Goal: Information Seeking & Learning: Learn about a topic

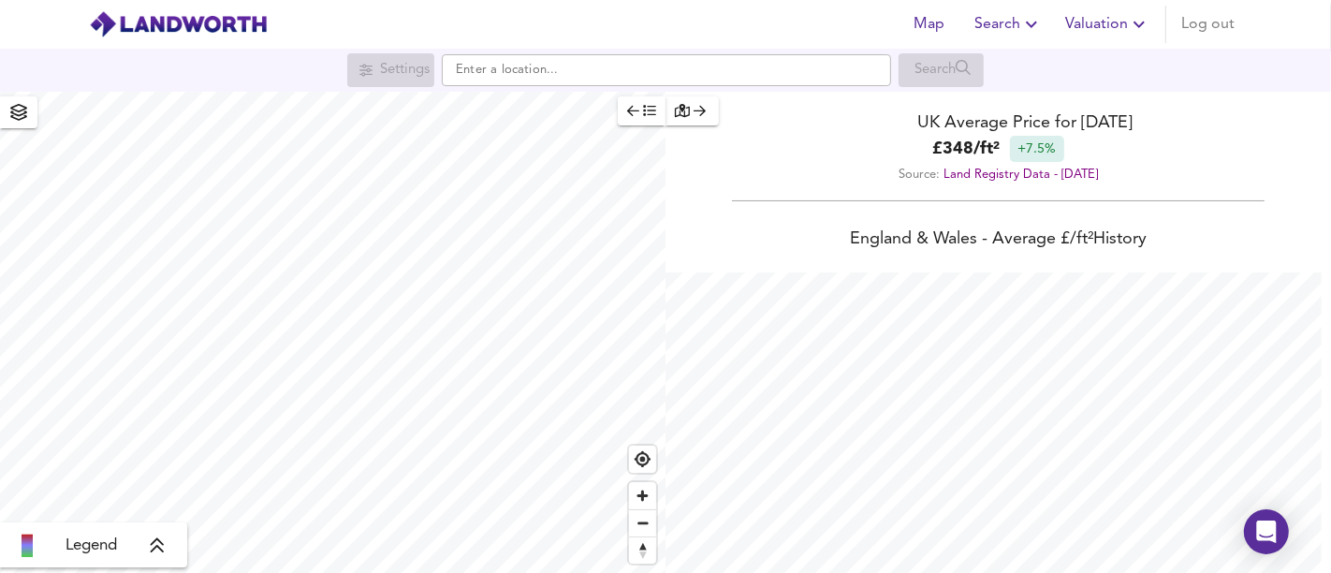
scroll to position [573, 1331]
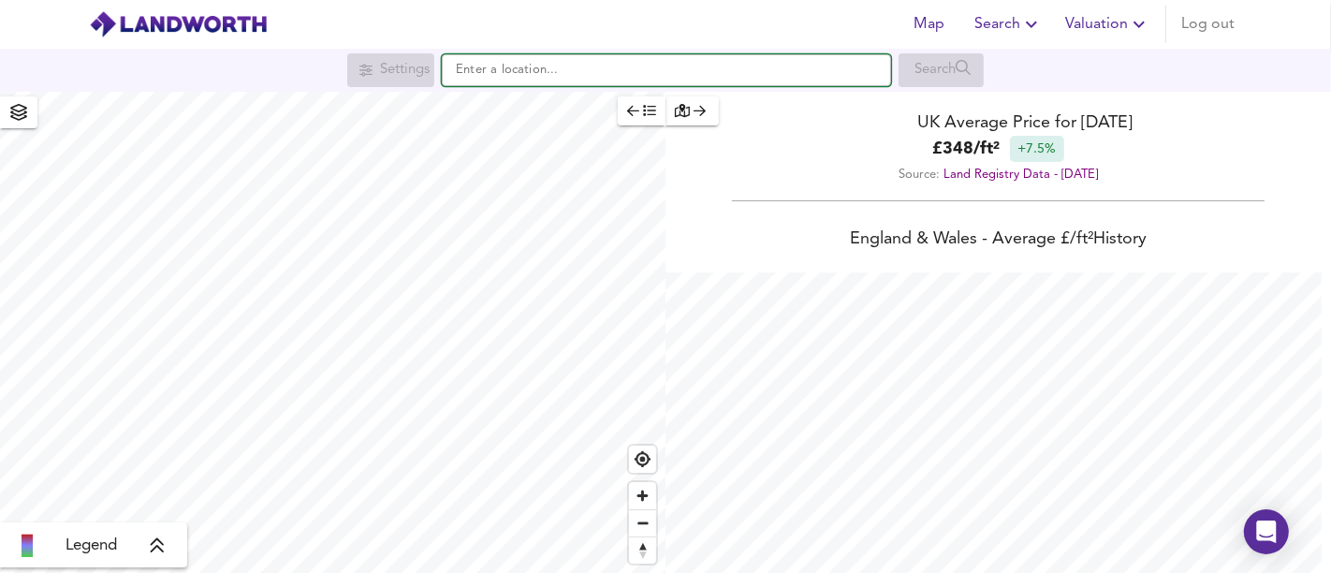
click at [640, 76] on input "text" at bounding box center [666, 70] width 449 height 32
paste input "[STREET_ADDRESS]"
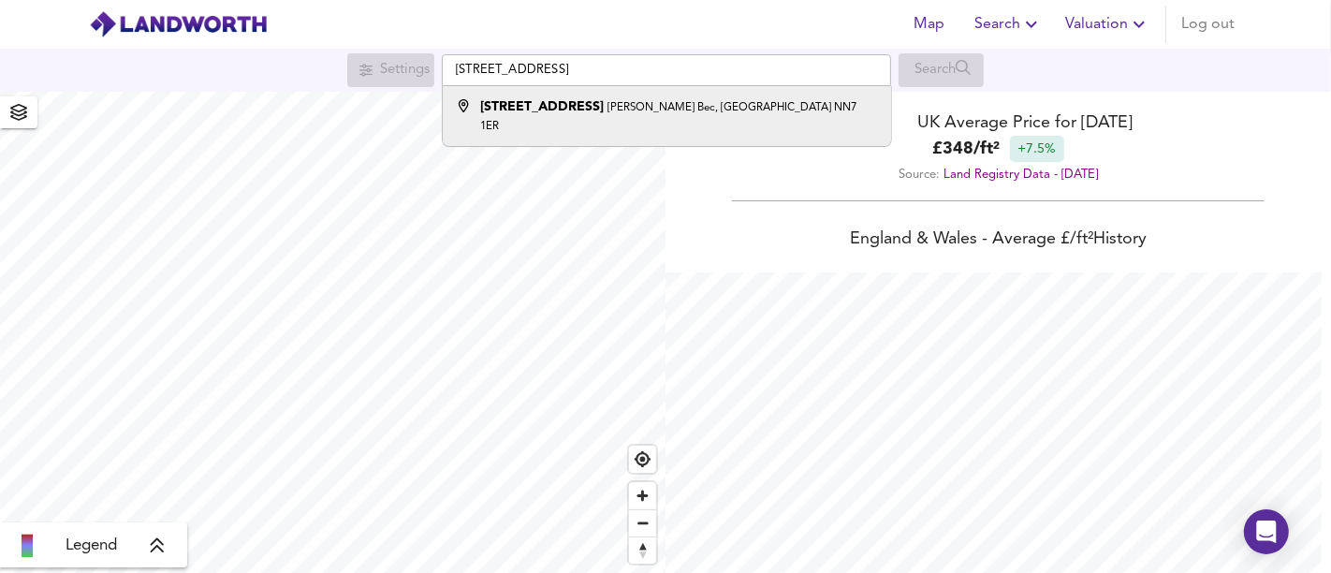
click at [651, 100] on div "[STREET_ADDRESS][PERSON_NAME]" at bounding box center [678, 115] width 397 height 37
type input "[STREET_ADDRESS][PERSON_NAME]"
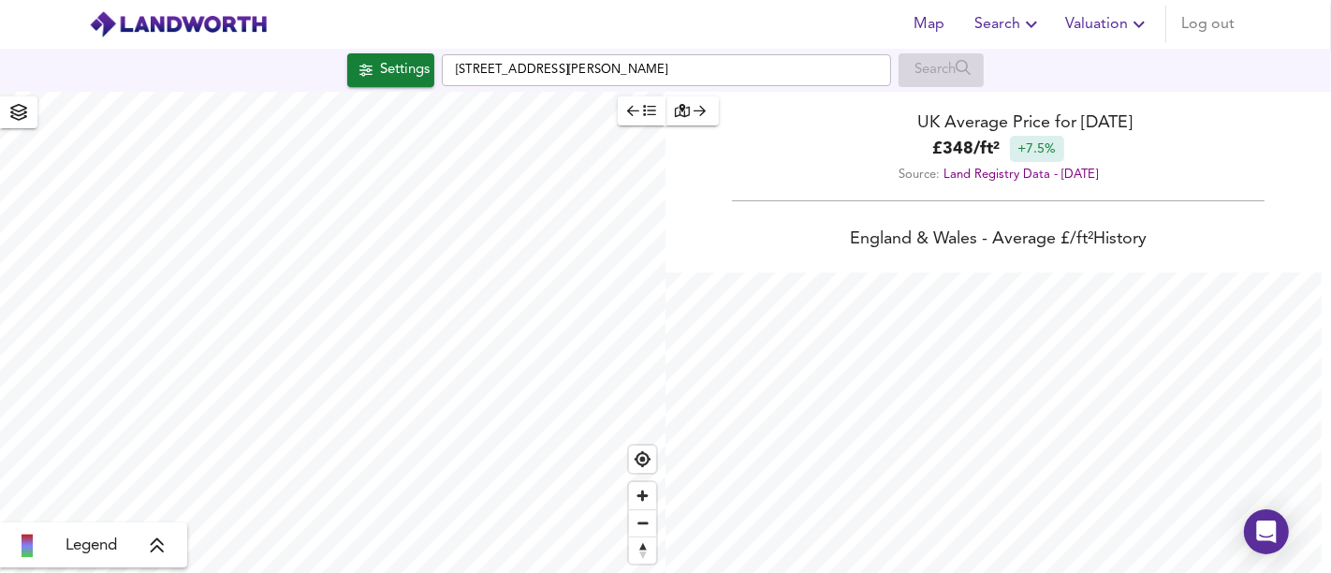
checkbox input "false"
checkbox input "true"
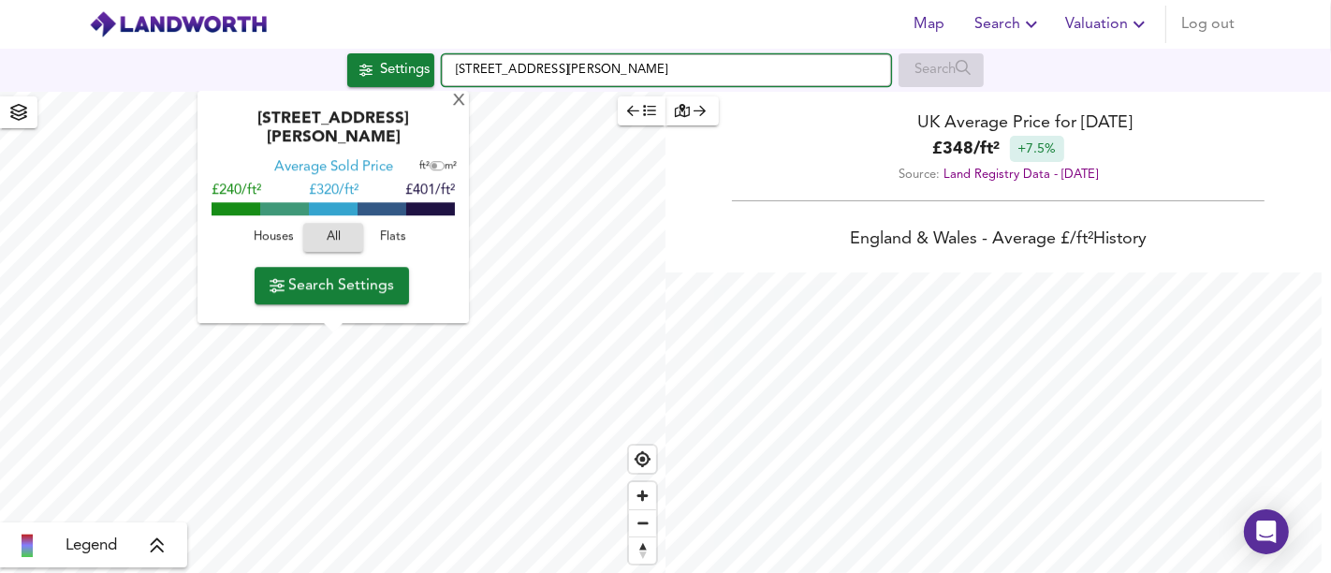
drag, startPoint x: 682, startPoint y: 68, endPoint x: 438, endPoint y: 63, distance: 243.5
click at [438, 63] on div "Settings [STREET_ADDRESS][PERSON_NAME] Search" at bounding box center [665, 70] width 1331 height 34
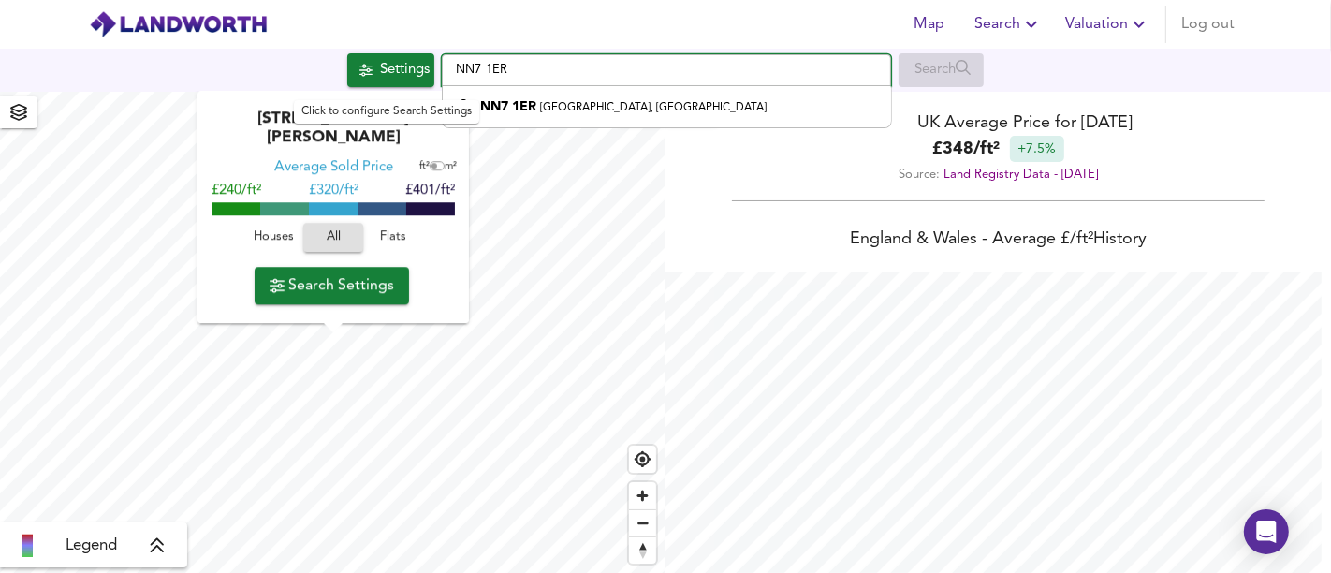
drag, startPoint x: 528, startPoint y: 70, endPoint x: 393, endPoint y: 66, distance: 134.9
click at [393, 66] on div "Settings NN7 1ER [STREET_ADDRESS] Search" at bounding box center [665, 70] width 1331 height 34
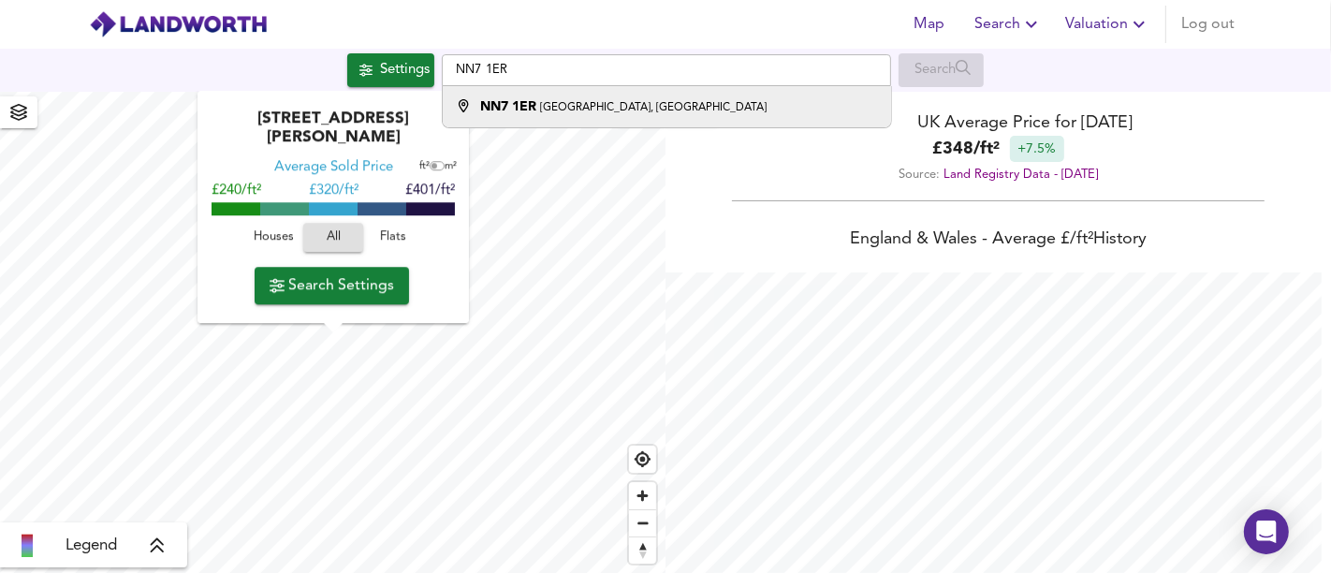
click at [566, 102] on small "[GEOGRAPHIC_DATA], [GEOGRAPHIC_DATA]" at bounding box center [653, 107] width 227 height 11
type input "[STREET_ADDRESS]"
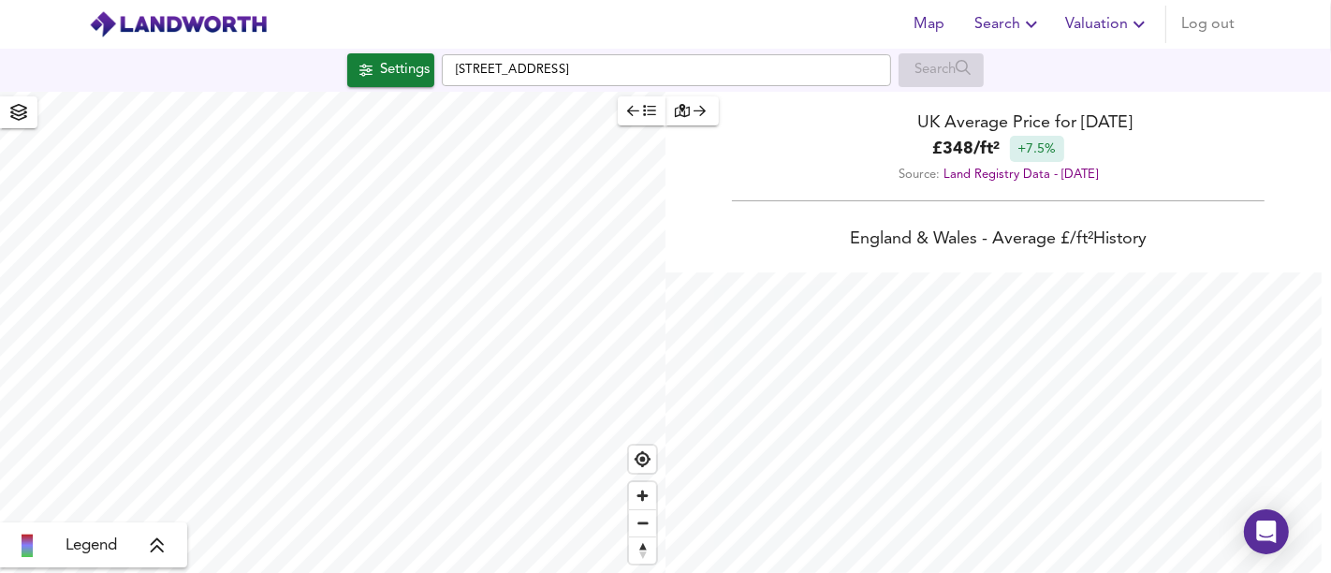
type input "701"
click at [389, 73] on div "Settings" at bounding box center [405, 70] width 50 height 24
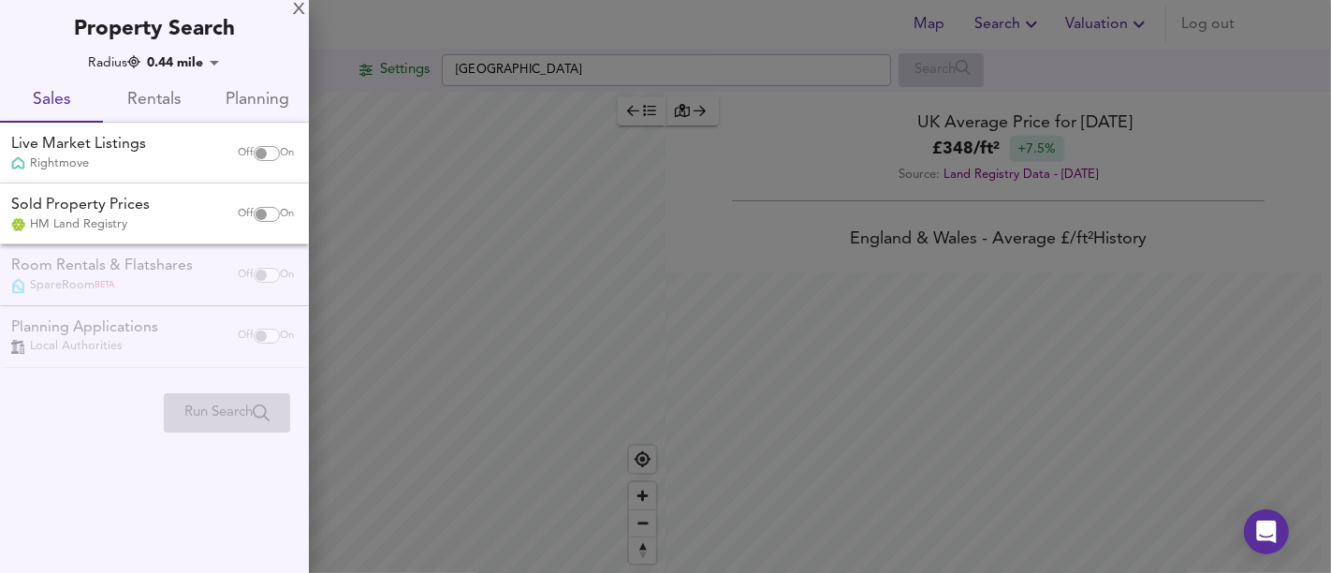
click at [245, 157] on span "Off" at bounding box center [246, 153] width 16 height 15
checkbox input "true"
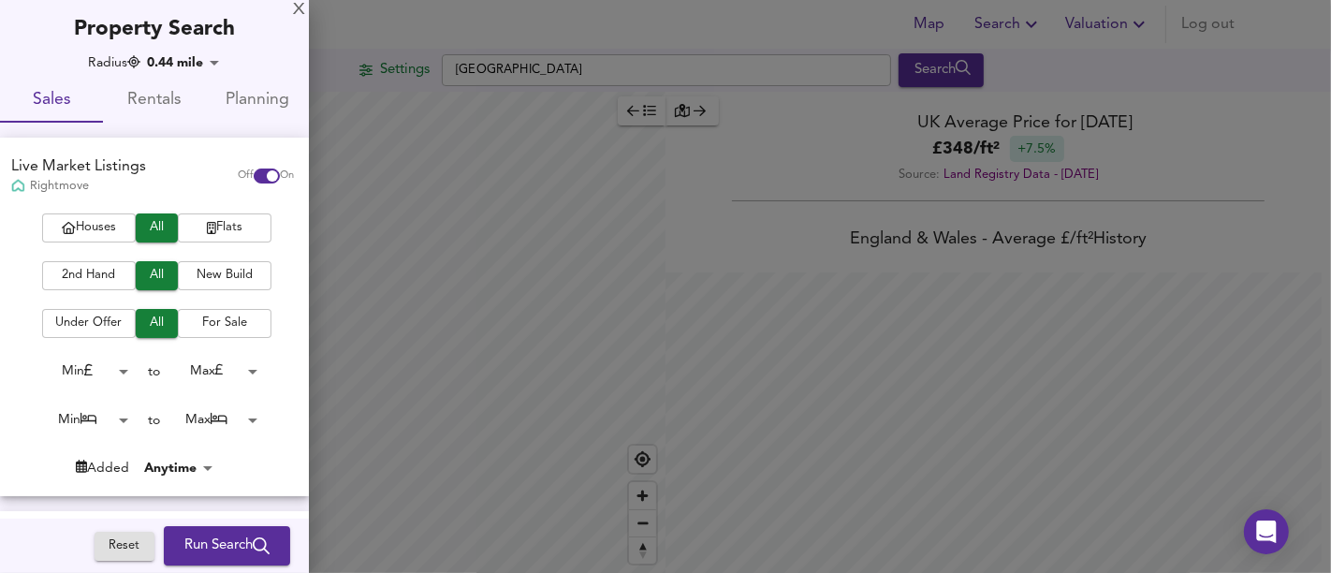
click at [217, 534] on span "Run Search" at bounding box center [226, 546] width 85 height 24
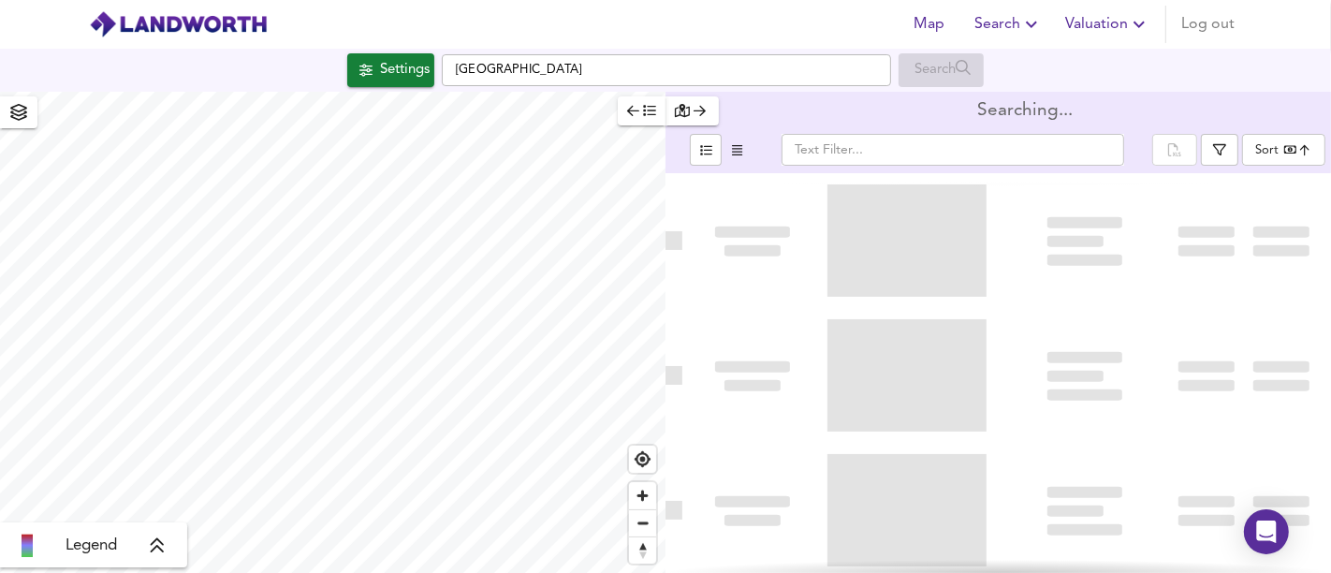
type input "bestdeal"
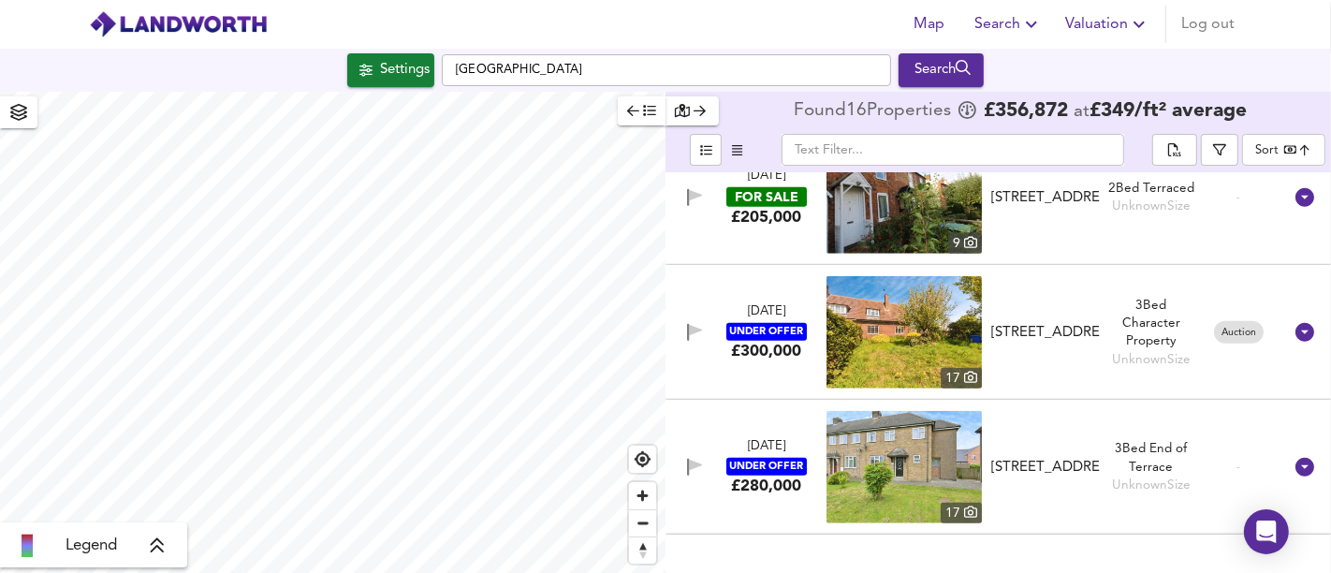
scroll to position [1757, 0]
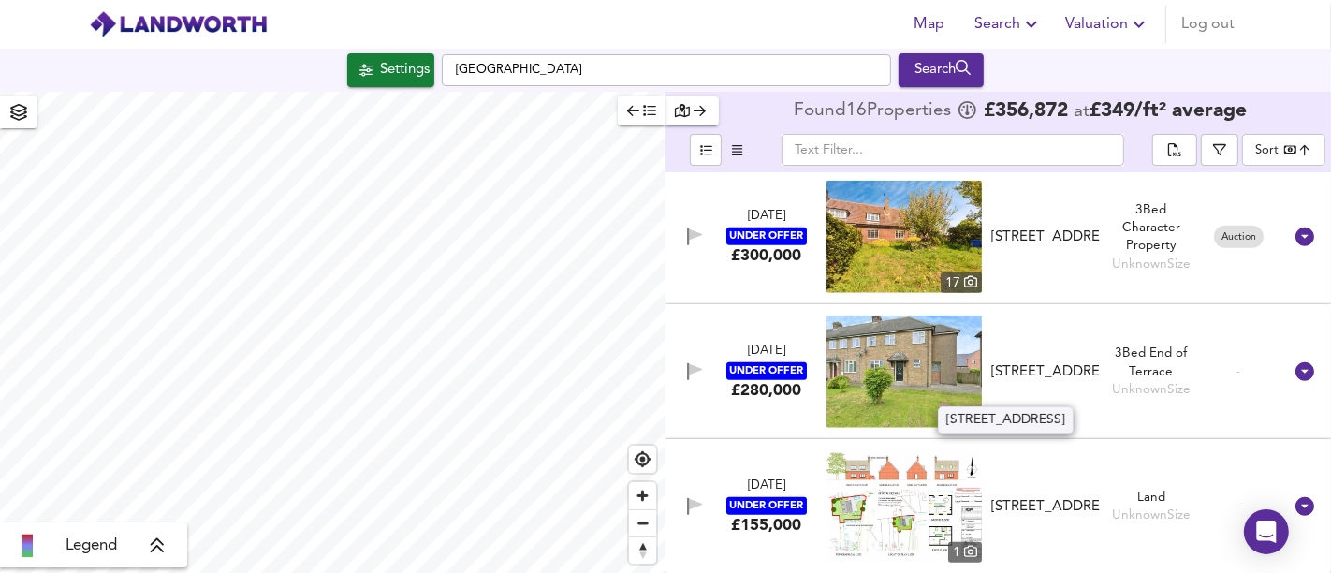
drag, startPoint x: 1034, startPoint y: 493, endPoint x: 951, endPoint y: 524, distance: 88.3
click at [1100, 504] on div "[STREET_ADDRESS]" at bounding box center [1046, 507] width 124 height 20
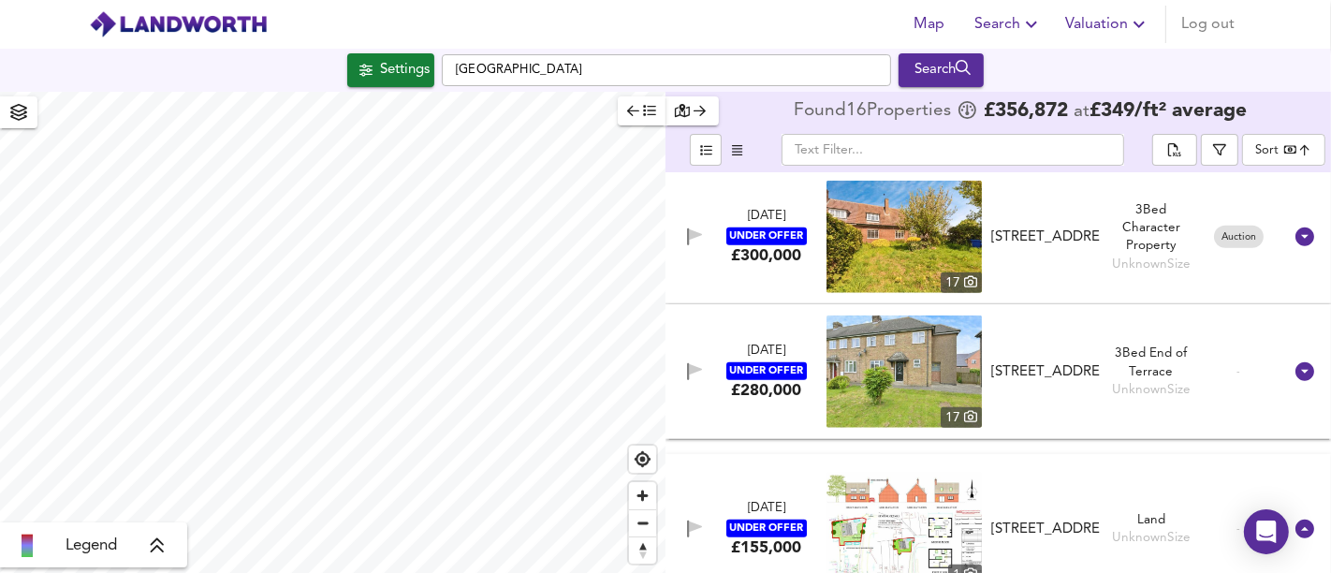
click at [948, 523] on img at bounding box center [904, 529] width 155 height 112
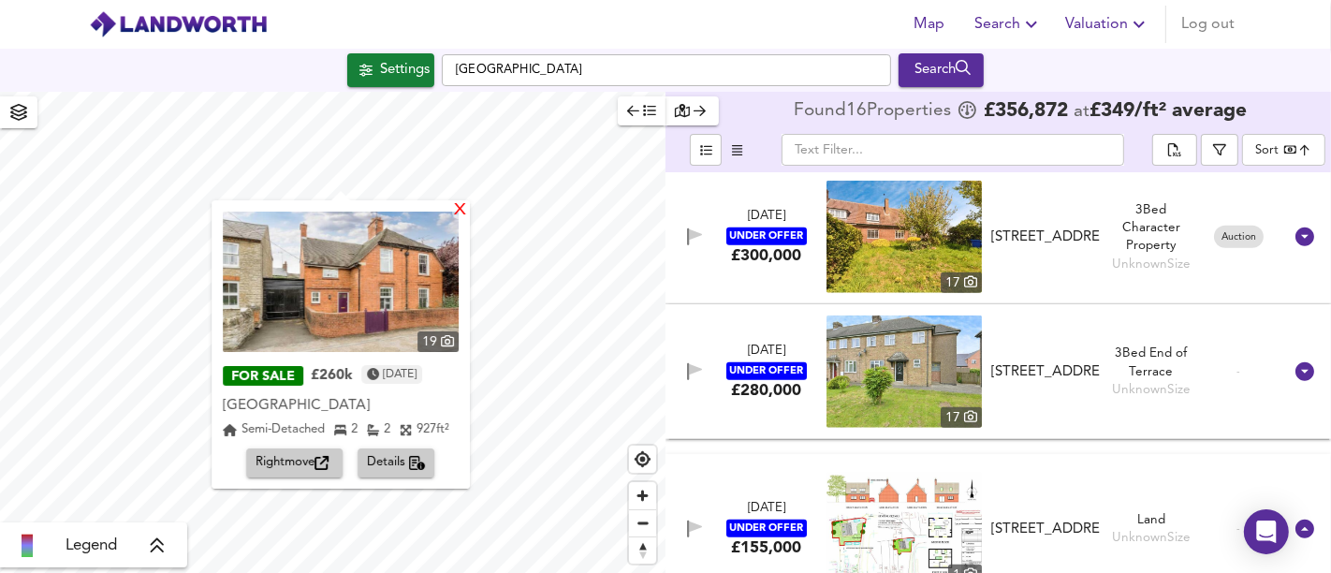
click at [457, 213] on div "X" at bounding box center [460, 211] width 16 height 18
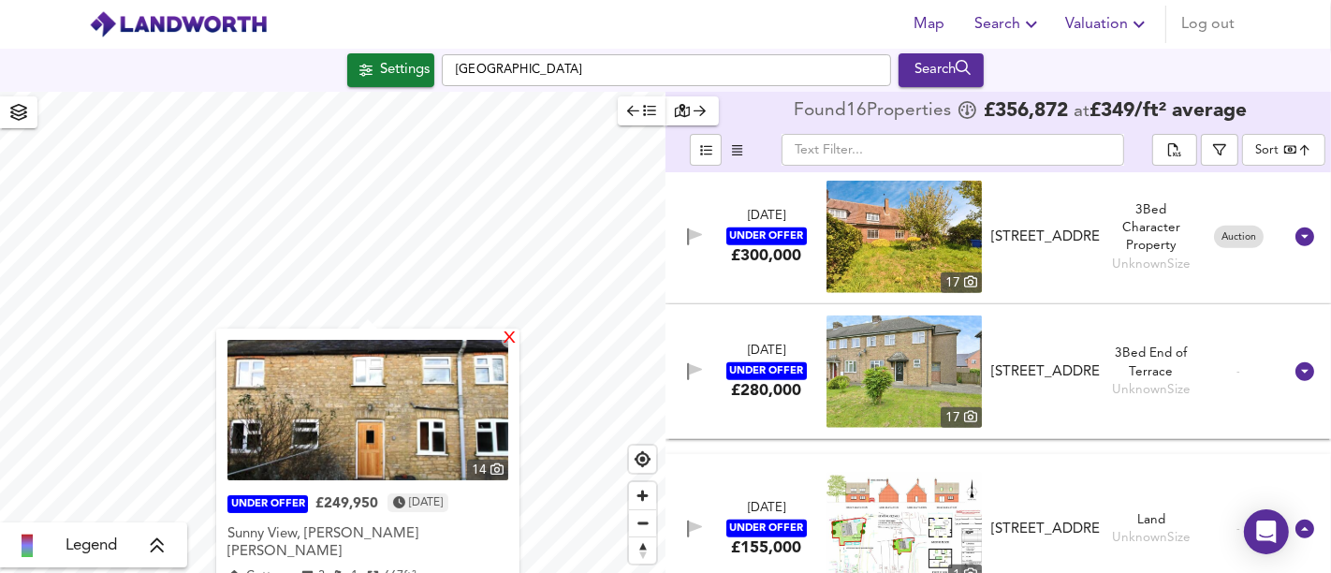
click at [502, 332] on div "X" at bounding box center [510, 340] width 16 height 18
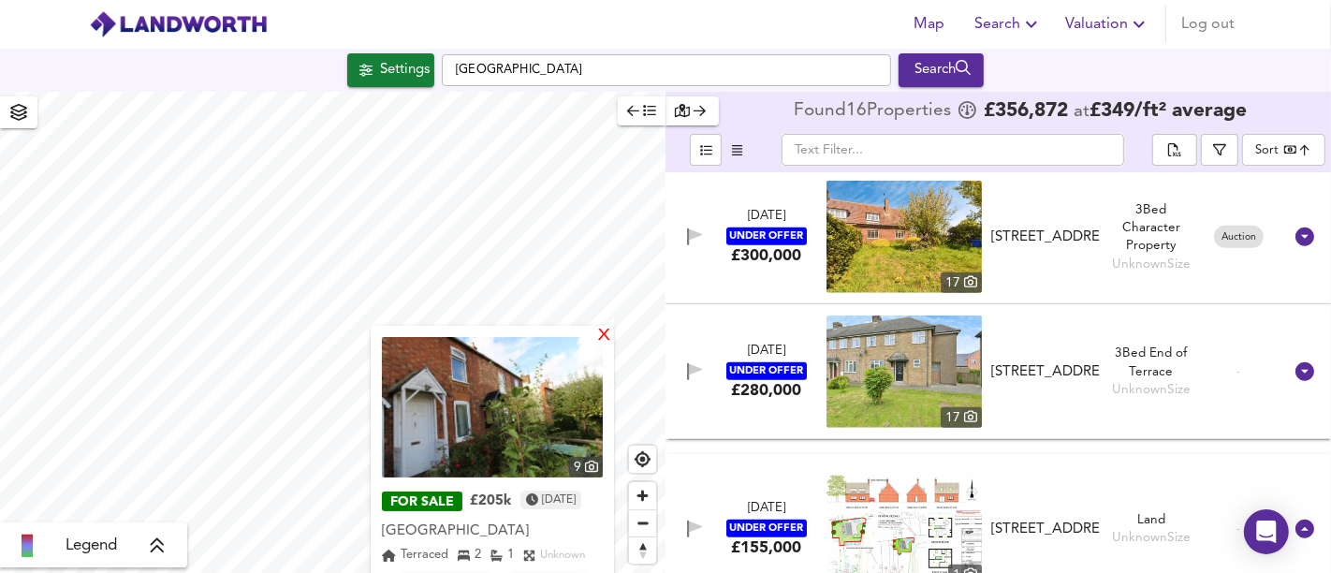
click at [599, 331] on div "X" at bounding box center [604, 337] width 16 height 18
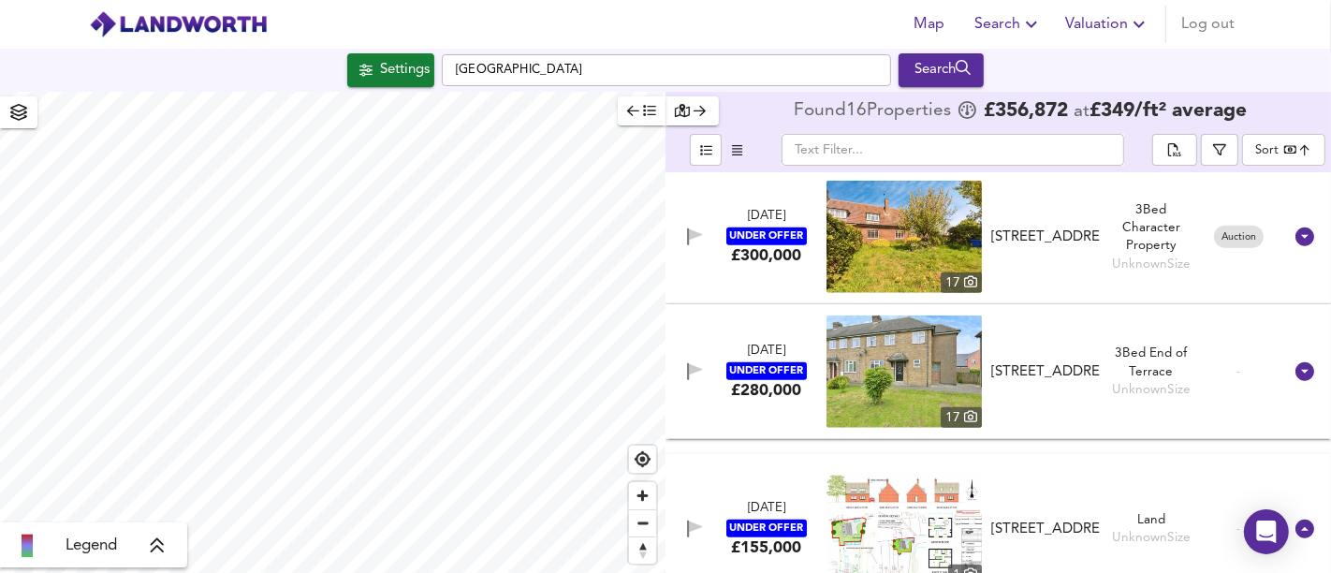
click at [765, 507] on div "[DATE]" at bounding box center [766, 509] width 37 height 18
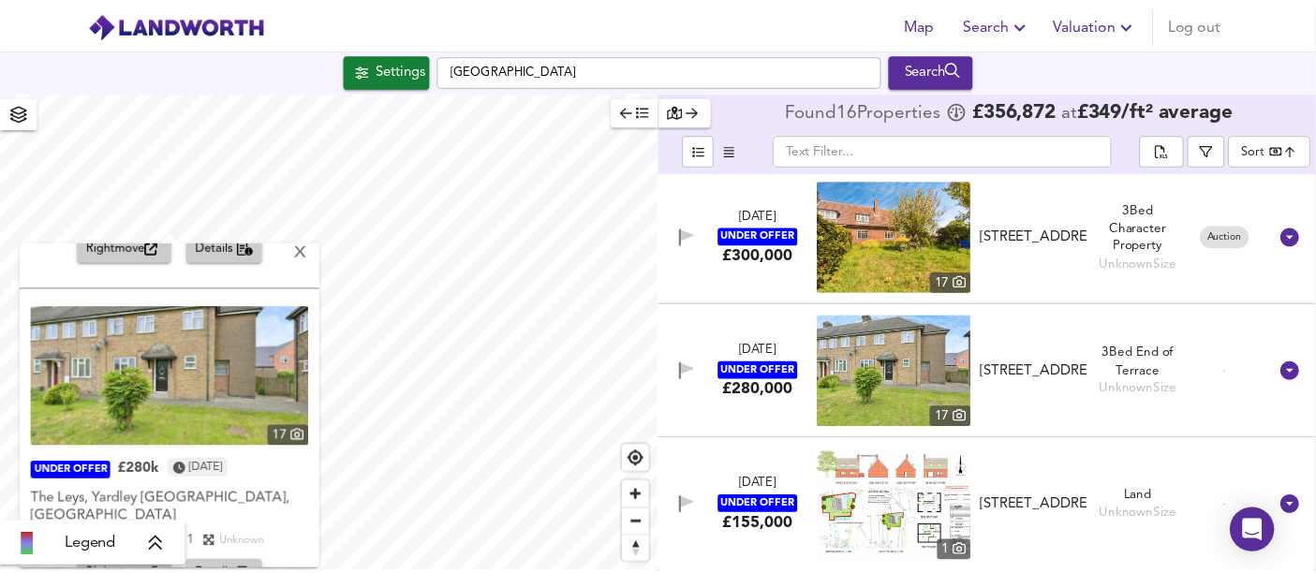
scroll to position [0, 0]
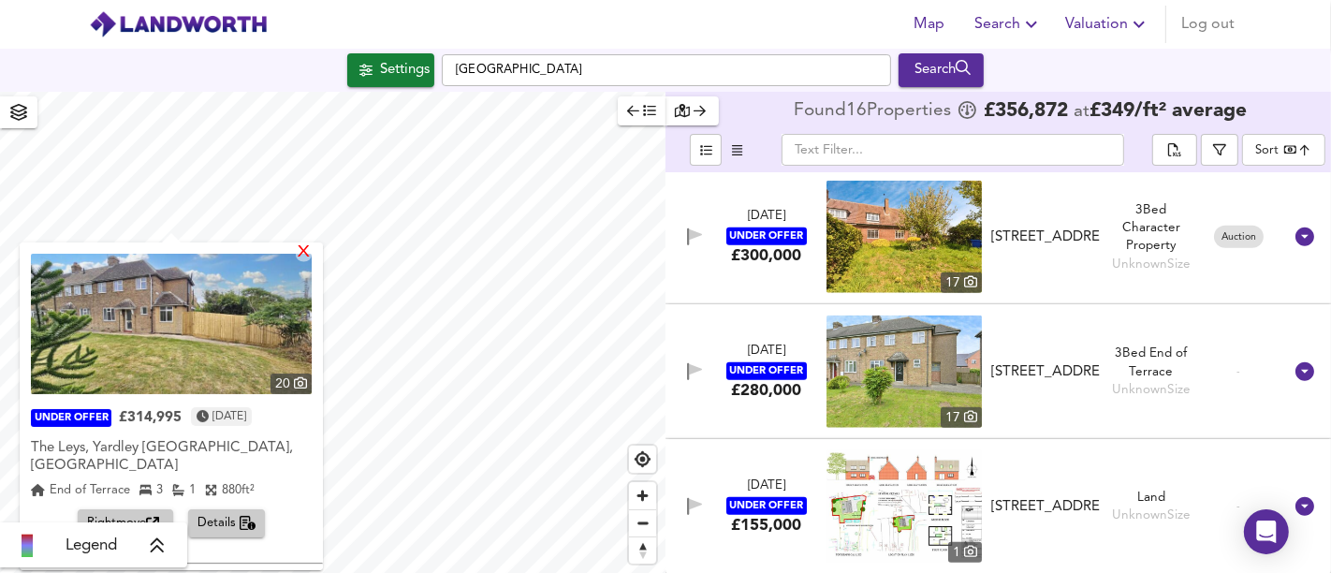
click at [298, 257] on div "X" at bounding box center [304, 253] width 16 height 18
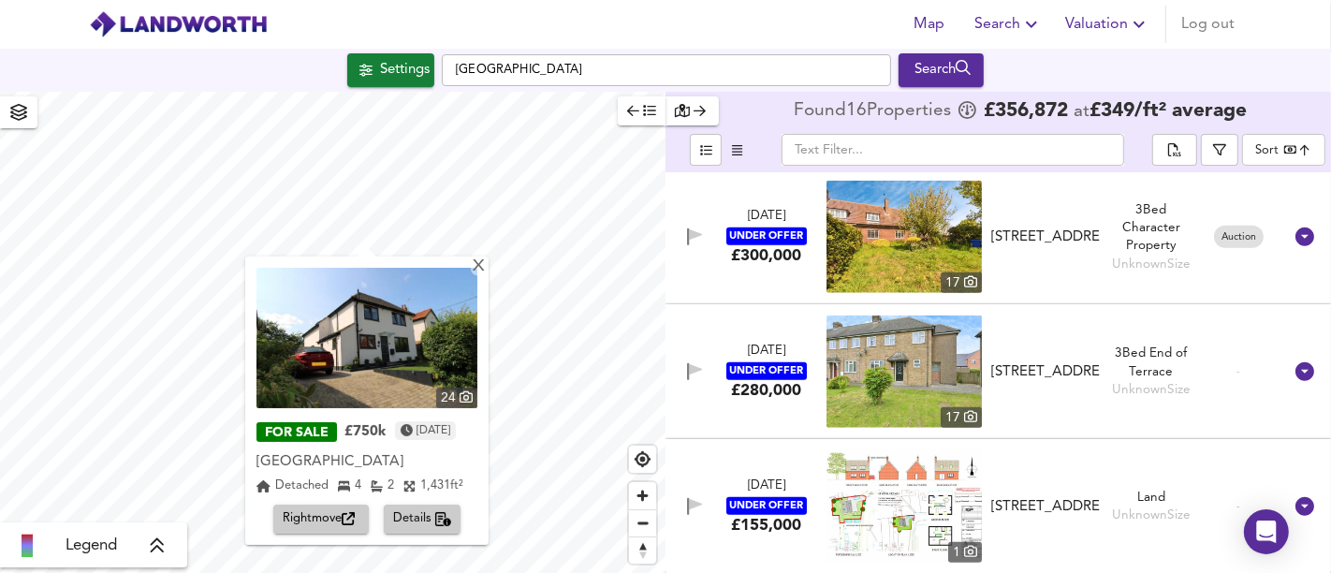
click at [331, 515] on span "Rightmove" at bounding box center [321, 519] width 77 height 22
click at [487, 267] on div "X" at bounding box center [479, 267] width 16 height 18
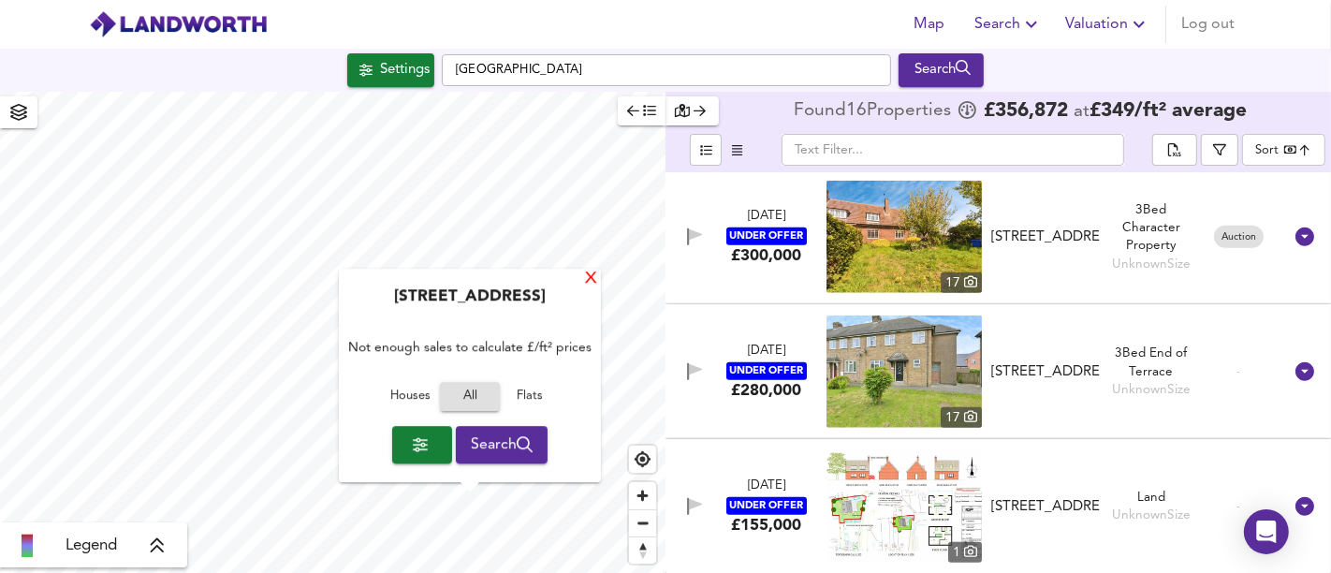
click at [588, 273] on div "X" at bounding box center [591, 280] width 16 height 18
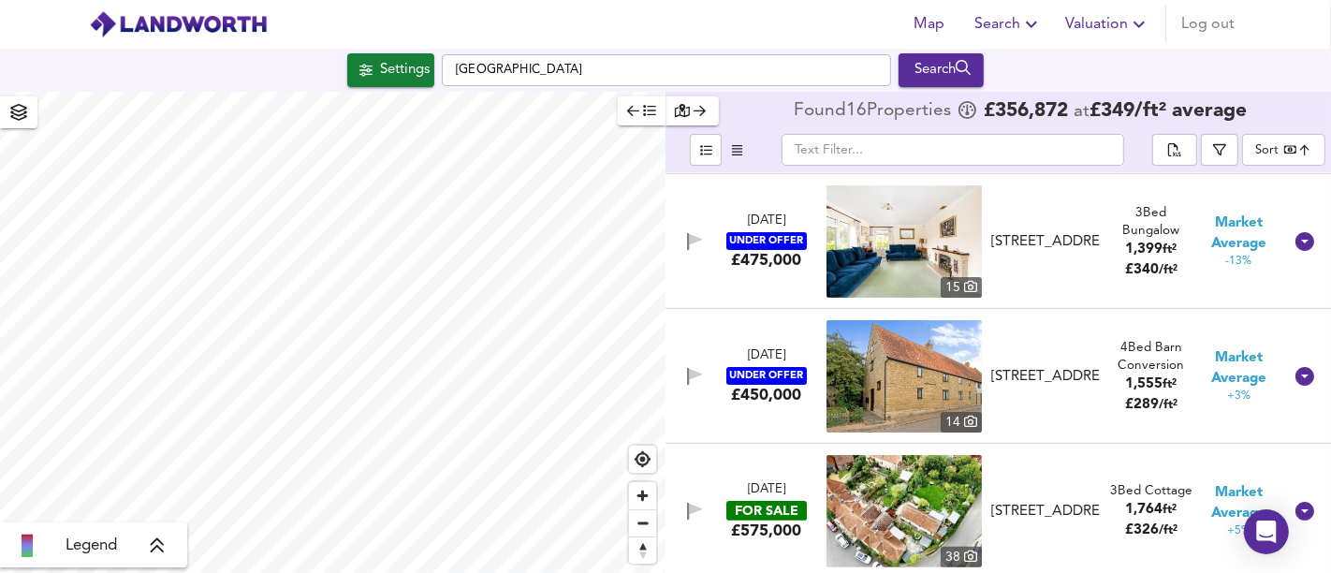
scroll to position [300, 0]
